Goal: Information Seeking & Learning: Learn about a topic

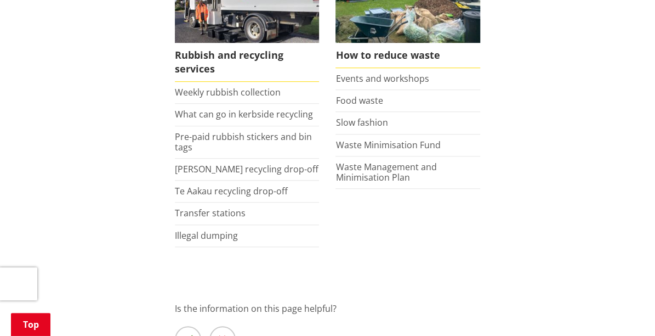
scroll to position [343, 0]
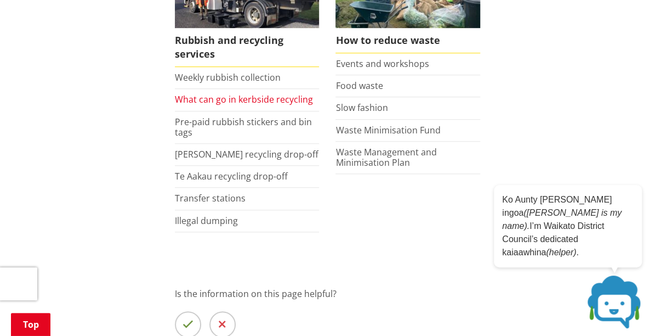
click at [236, 99] on link "What can go in kerbside recycling" at bounding box center [244, 99] width 138 height 12
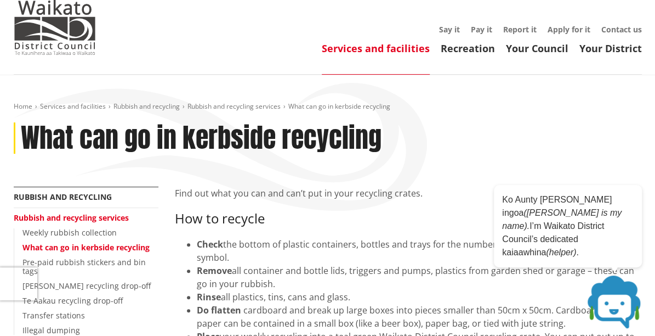
scroll to position [132, 0]
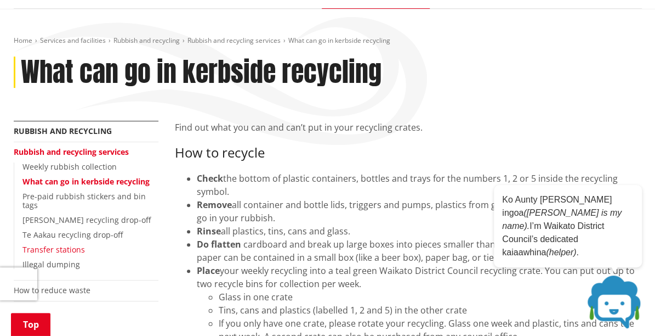
click at [67, 244] on link "Transfer stations" at bounding box center [53, 249] width 63 height 10
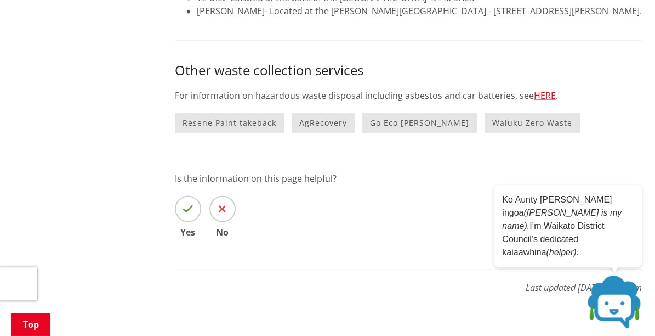
scroll to position [957, 0]
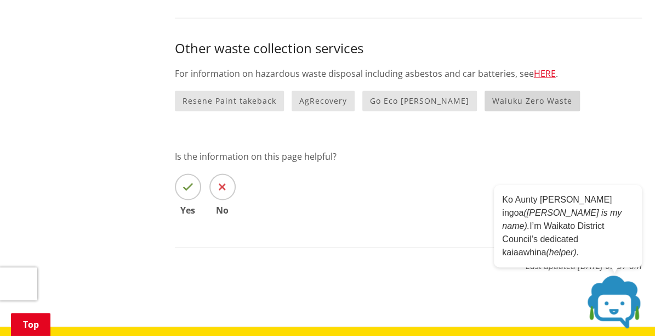
click at [492, 95] on link "Waiuku Zero Waste" at bounding box center [532, 100] width 95 height 20
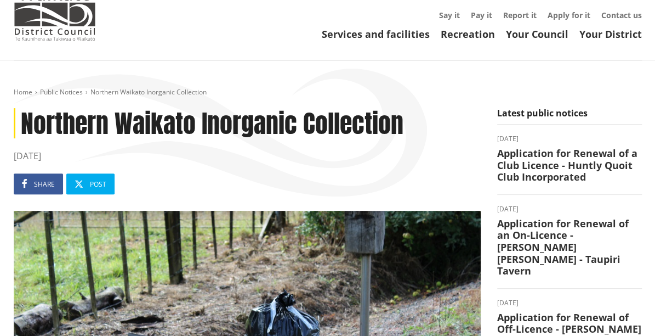
scroll to position [75, 0]
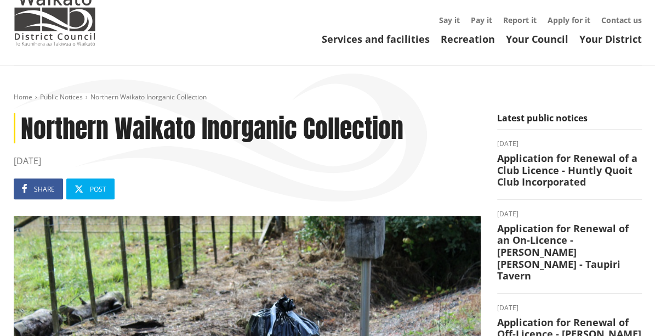
click at [380, 94] on ol "Home Public Notices Northern Waikato Inorganic Collection" at bounding box center [328, 97] width 628 height 9
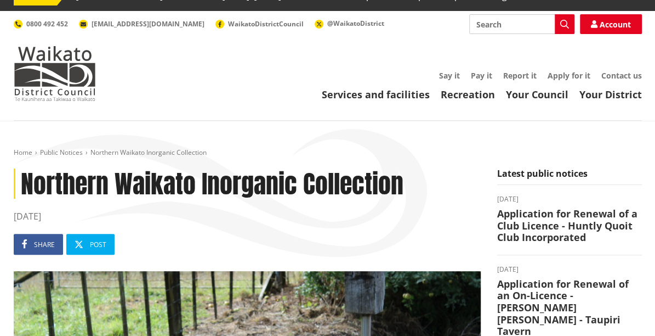
scroll to position [13, 0]
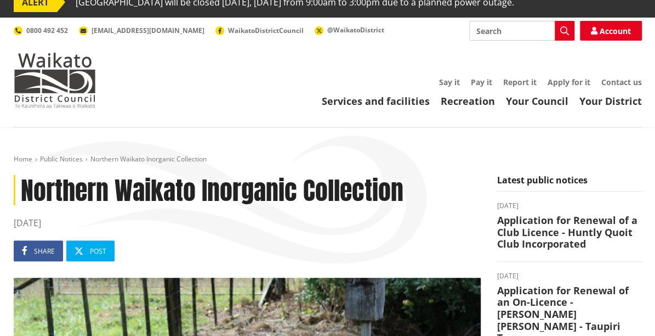
click at [647, 36] on div "Toggle search Toggle navigation Services and facilities Recreation Your Council…" at bounding box center [327, 64] width 645 height 87
